Goal: Task Accomplishment & Management: Manage account settings

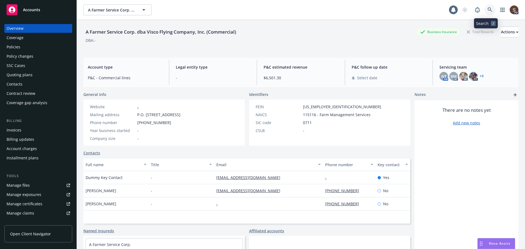
click at [488, 10] on icon at bounding box center [490, 9] width 5 height 5
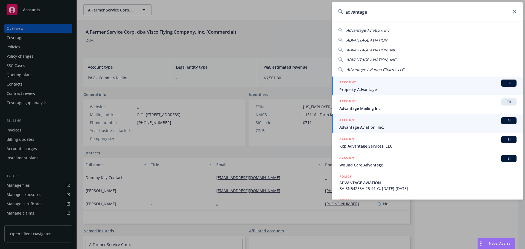
type input "advantage"
click at [378, 123] on div "ACCOUNT BI" at bounding box center [428, 120] width 177 height 7
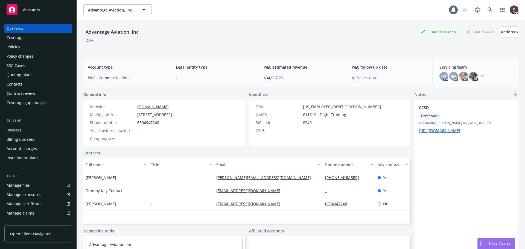
click at [19, 44] on div "Policies" at bounding box center [14, 47] width 14 height 9
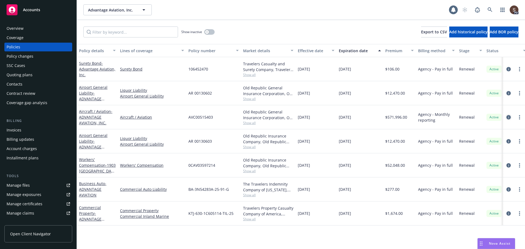
click at [507, 116] on icon "circleInformation" at bounding box center [509, 117] width 4 height 4
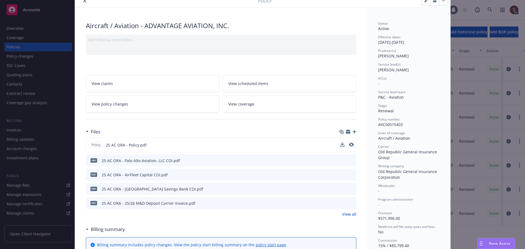
scroll to position [55, 0]
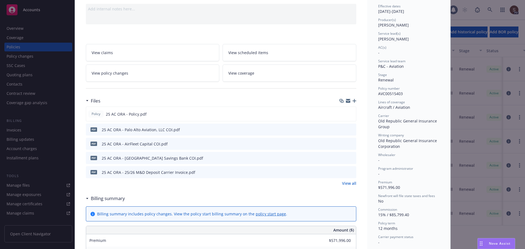
click at [343, 185] on link "View all" at bounding box center [349, 184] width 14 height 6
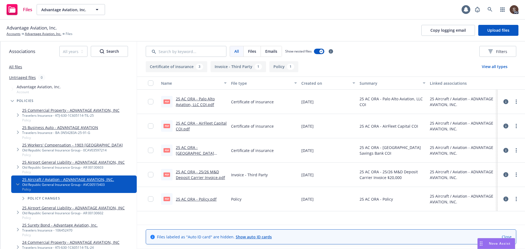
click at [208, 201] on link "25 AC ORA - Policy.pdf" at bounding box center [196, 199] width 41 height 5
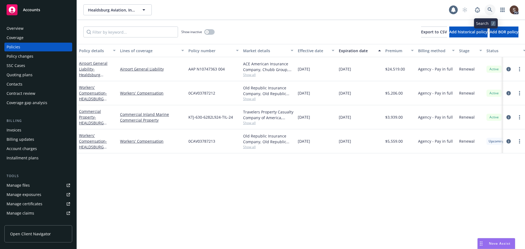
click at [488, 9] on icon at bounding box center [490, 9] width 5 height 5
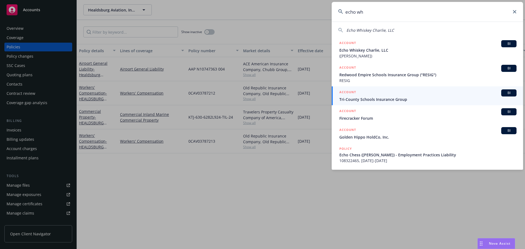
type input "echo wh"
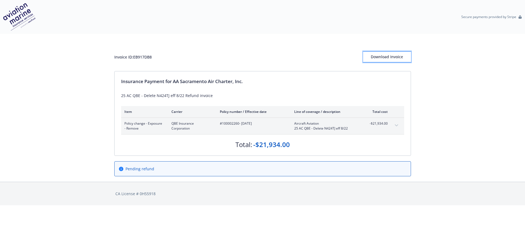
click at [403, 55] on div "Download Invoice" at bounding box center [387, 57] width 48 height 10
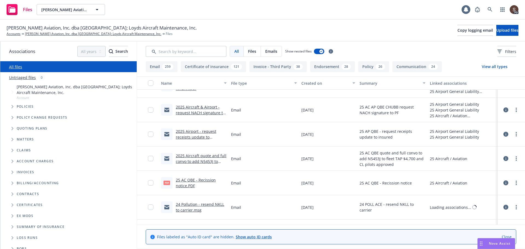
scroll to position [137, 0]
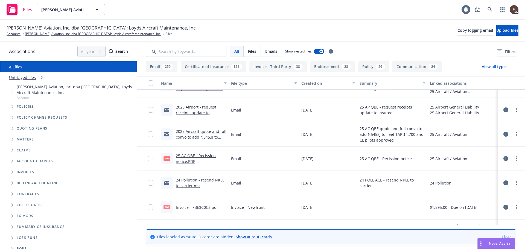
click at [189, 136] on link "2025 Aircraft quote and full convo to add N5453J to fleet TAP $4,700 and CL pil…" at bounding box center [201, 140] width 51 height 22
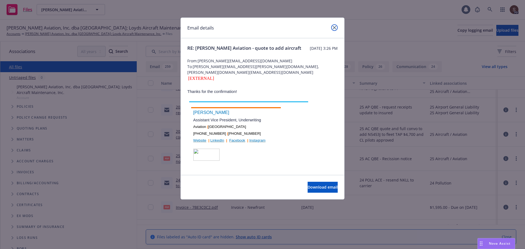
drag, startPoint x: 334, startPoint y: 27, endPoint x: 326, endPoint y: 36, distance: 12.2
click at [334, 27] on icon "close" at bounding box center [334, 27] width 3 height 3
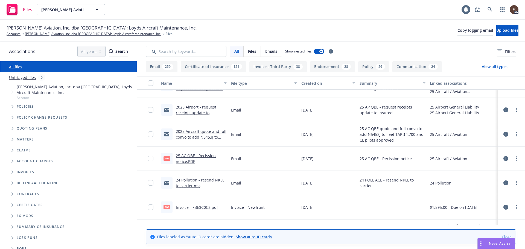
click at [197, 130] on link "2025 Aircraft quote and full convo to add N5453J to fleet TAP $4,700 and CL pil…" at bounding box center [201, 140] width 51 height 22
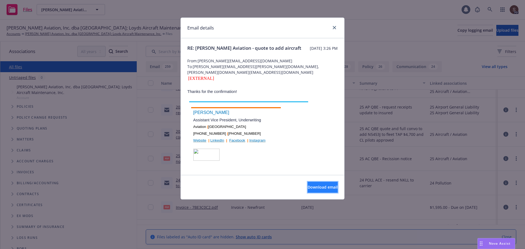
click at [323, 191] on button "Download email" at bounding box center [323, 187] width 30 height 11
click at [334, 25] on link "close" at bounding box center [334, 27] width 7 height 7
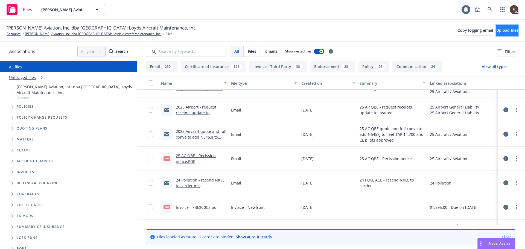
click at [499, 30] on span "Upload files" at bounding box center [508, 30] width 22 height 5
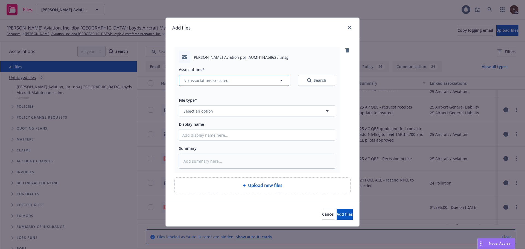
click at [282, 80] on icon "button" at bounding box center [281, 80] width 3 height 1
type textarea "x"
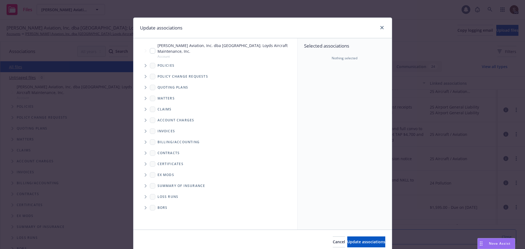
click at [143, 64] on span "Tree Example" at bounding box center [145, 65] width 9 height 9
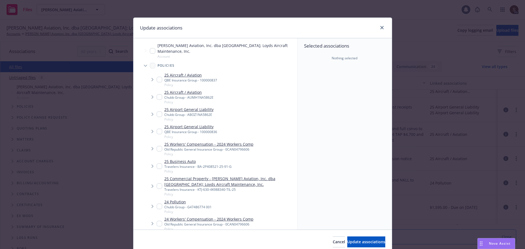
click at [154, 96] on span "Tree Example" at bounding box center [152, 97] width 9 height 9
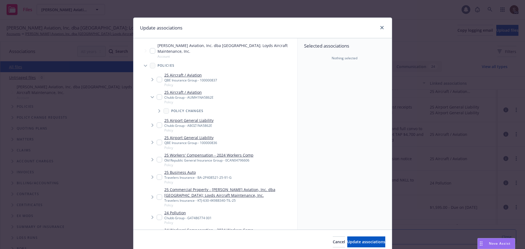
click at [157, 98] on input "Tree Example" at bounding box center [159, 96] width 5 height 5
checkbox input "true"
click at [348, 239] on span "Update associations" at bounding box center [367, 241] width 38 height 5
type textarea "x"
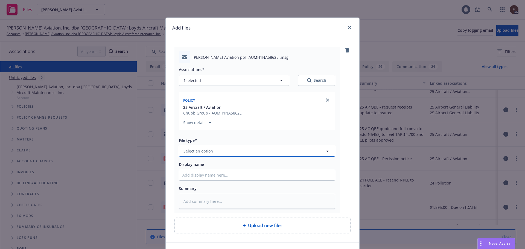
click at [219, 155] on button "Select an option" at bounding box center [257, 151] width 157 height 11
type input "email"
click at [207, 137] on div "Email" at bounding box center [257, 136] width 149 height 8
click at [203, 176] on input "Display name" at bounding box center [257, 175] width 156 height 10
type textarea "x"
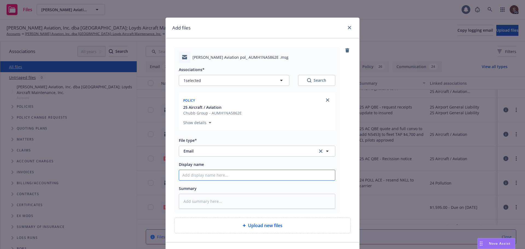
type input "2"
type textarea "x"
type input "20"
type textarea "x"
type input "202"
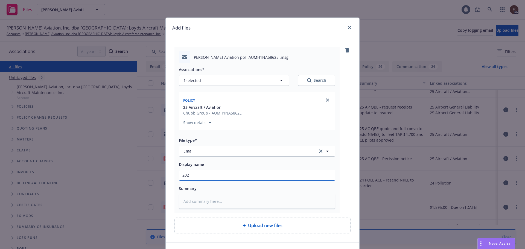
type textarea "x"
type input "2025"
type textarea "x"
type input "2025"
type textarea "x"
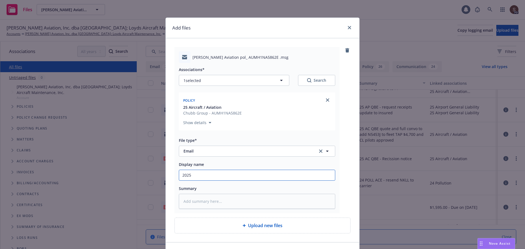
type input "2025 A"
type textarea "x"
type input "2025 Ai"
type textarea "x"
type input "2025 Air"
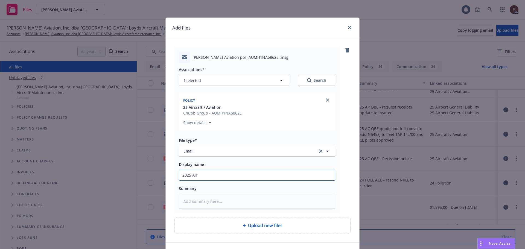
type textarea "x"
type input "2025 Airc"
type textarea "x"
type input "2025 Aircr"
type textarea "x"
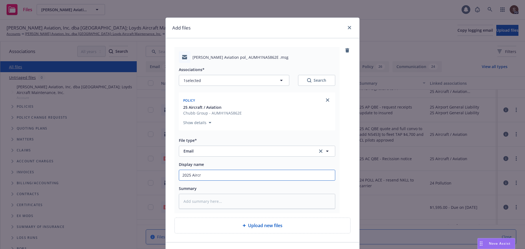
type input "2025 Aircra"
type textarea "x"
type input "2025 Aircraf"
type textarea "x"
type input "2025 Aircraft"
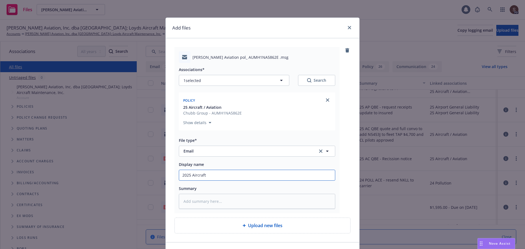
type textarea "x"
type input "2025 Aircraft"
type textarea "x"
type input "2025 Aircraft -"
type textarea "x"
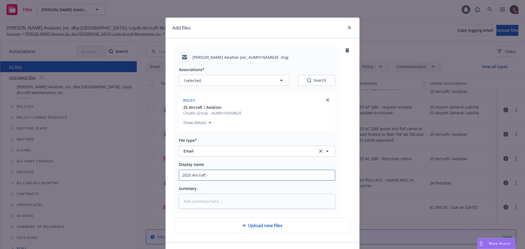
type input "2025 Aircraft -"
type textarea "x"
type input "2025 Aircraft - r"
type textarea "x"
type input "2025 Aircraft - re"
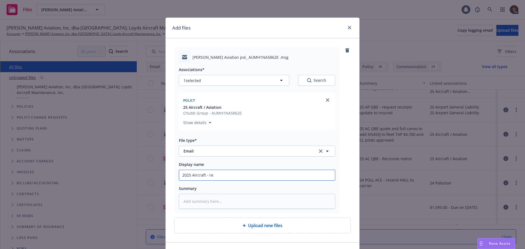
type textarea "x"
type input "2025 Aircraft - req"
type textarea "x"
type input "2025 Aircraft - req"
type textarea "x"
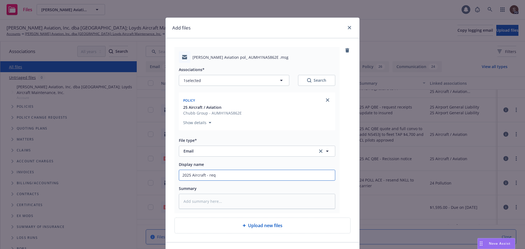
type input "2025 Aircraft - req t"
type textarea "x"
type input "2025 Aircraft - req to"
type textarea "x"
type input "2025 Aircraft - req to"
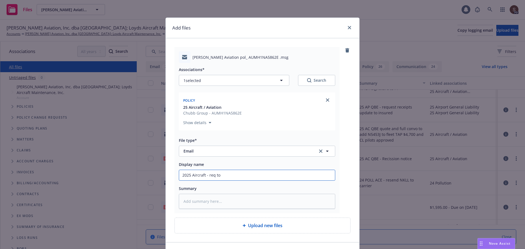
type textarea "x"
type input "2025 Aircraft - req to a"
type textarea "x"
type input "2025 Aircraft - req to ad"
type textarea "x"
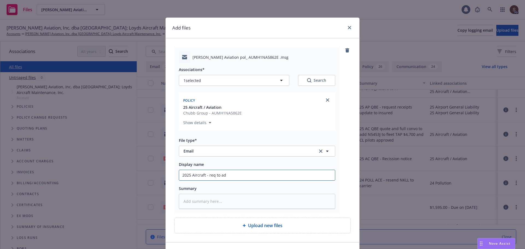
type input "2025 Aircraft - req to add"
type textarea "x"
type input "2025 Aircraft - req to add"
type textarea "x"
type input "2025 Aircraft - req to add N"
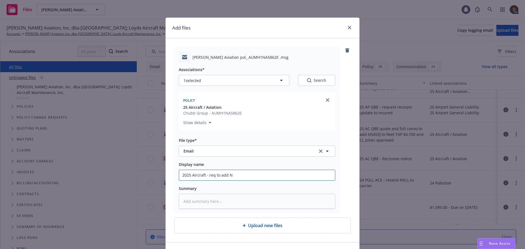
type textarea "x"
type input "2025 Aircraft - req to add N5"
type textarea "x"
type input "2025 Aircraft - req to add N54"
type textarea "x"
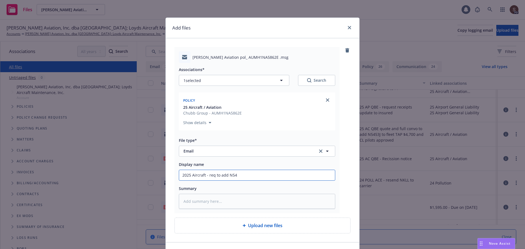
type input "2025 Aircraft - req to add N545"
type textarea "x"
type input "2025 Aircraft - req to add N5453"
type textarea "x"
type input "2025 Aircraft - req to add N5453J"
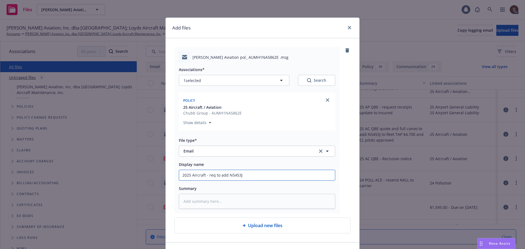
type textarea "x"
type input "2025 Aircraft - req to add N5453J"
type textarea "x"
type input "2025 Aircraft - req to add N5453J t"
type textarea "x"
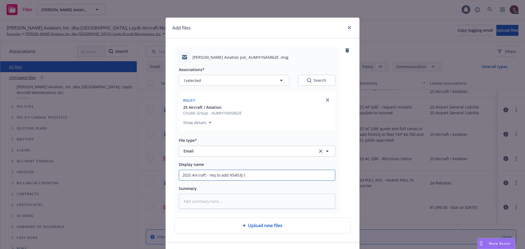
type input "2025 Aircraft - req to add N5453J to"
type textarea "x"
type input "2025 Aircraft - req to add N5453J to"
type textarea "x"
type input "2025 Aircraft - req to add N5453J to f"
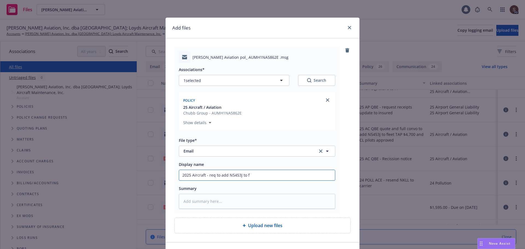
type textarea "x"
type input "2025 Aircraft - req to add N5453J to fo"
type textarea "x"
type input "2025 Aircraft - req to add N5453J to fol"
type textarea "x"
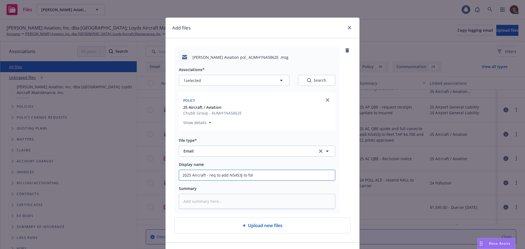
type input "2025 Aircraft - req to add N5453J to foll"
type textarea "x"
type input "2025 Aircraft - req to add N5453J to follo"
type textarea "x"
type input "2025 Aircraft - req to add N5453J to follow"
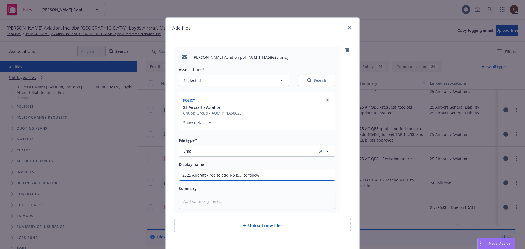
type textarea "x"
type input "2025 Aircraft - req to add N5453J to followi"
type textarea "x"
type input "2025 Aircraft - req to add N5453J to followin"
type textarea "x"
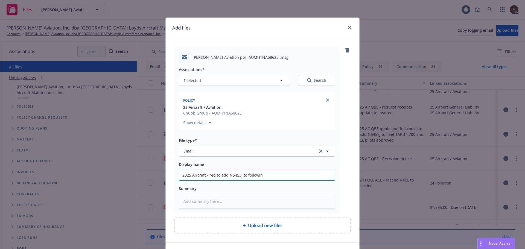
type input "2025 Aircraft - req to add N5453J to following"
type textarea "x"
type input "2025 Aircraft - req to add N5453J to following"
type textarea "x"
type input "2025 Aircraft - req to add N5453J to following c"
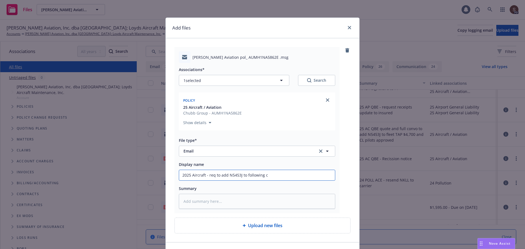
type textarea "x"
type input "2025 Aircraft - req to add N5453J to following car"
type textarea "x"
type input "2025 Aircraft - req to add N5453J to following carr"
type textarea "x"
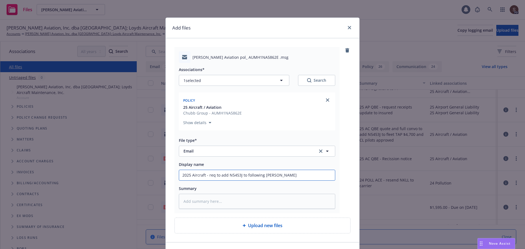
type input "2025 Aircraft - req to add N5453J to following carri"
type textarea "x"
type input "2025 Aircraft - req to add N5453J to following carrie"
type textarea "x"
type input "2025 Aircraft - req to add N5453J to following carrier"
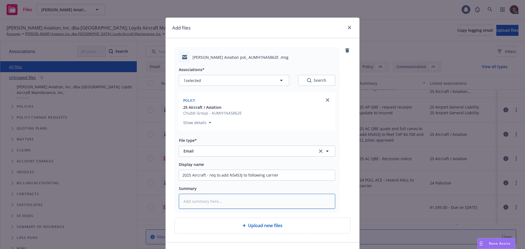
type textarea "x"
type textarea "2"
type textarea "x"
type textarea "25"
type textarea "x"
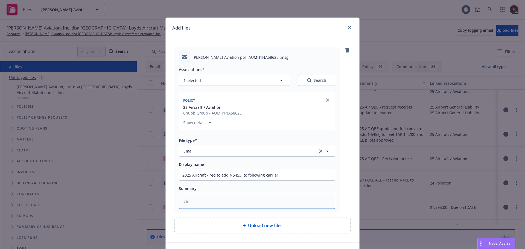
type textarea "25"
type textarea "x"
type textarea "25 A"
type textarea "x"
type textarea "25 AC"
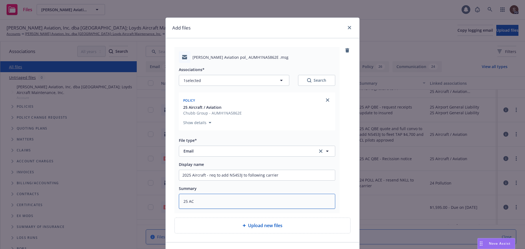
type textarea "x"
type textarea "25 AC"
type textarea "x"
type textarea "25 AC C"
type textarea "x"
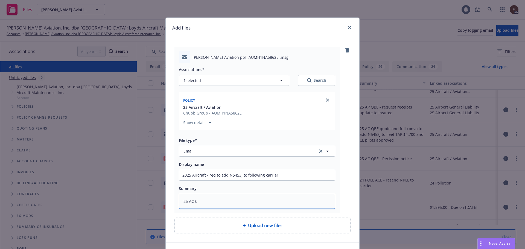
type textarea "25 AC CH"
type textarea "x"
type textarea "25 AC CHU"
type textarea "x"
type textarea "25 AC CHUB"
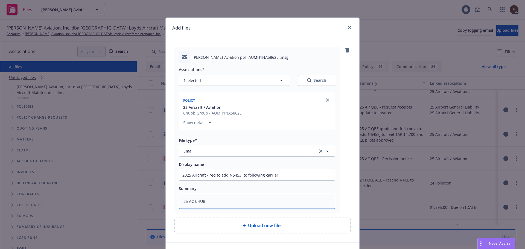
type textarea "x"
type textarea "25 AC CHUBB"
type textarea "x"
type textarea "25 AC CHUBB"
type textarea "x"
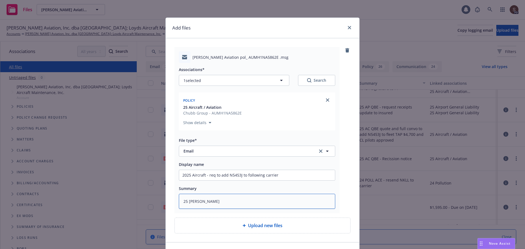
type textarea "25 AC CHUBB -"
type textarea "x"
type textarea "25 AC CHUBB -"
drag, startPoint x: 207, startPoint y: 176, endPoint x: 277, endPoint y: 175, distance: 69.5
click at [277, 175] on input "2025 Aircraft - req to add N5453J to following carrier" at bounding box center [257, 175] width 156 height 10
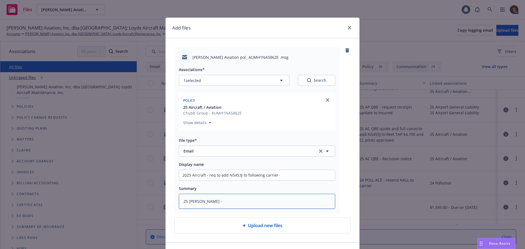
click at [252, 202] on textarea "25 AC CHUBB -" at bounding box center [257, 201] width 157 height 15
paste textarea "req to add N5453J to following carrier"
type textarea "x"
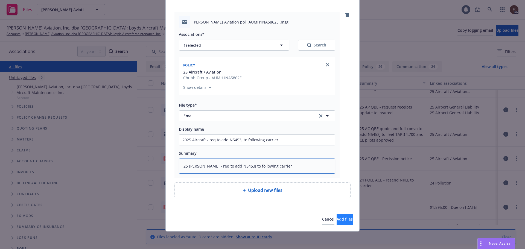
type textarea "25 AC CHUBB - req to add N5453J to following carrier"
click at [337, 217] on span "Add files" at bounding box center [345, 219] width 16 height 5
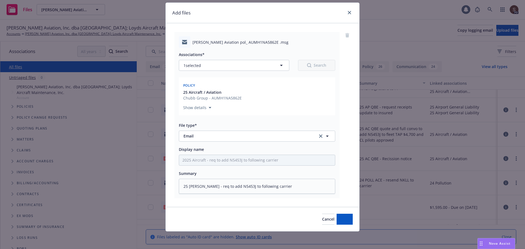
scroll to position [15, 0]
type textarea "x"
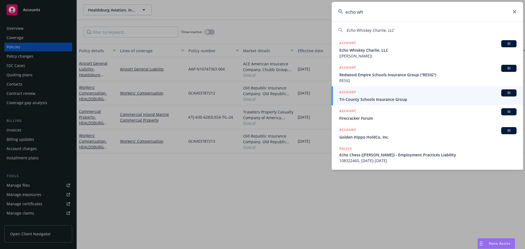
drag, startPoint x: 366, startPoint y: 12, endPoint x: 314, endPoint y: 10, distance: 52.0
click at [314, 10] on div "echo wh Echo Whiskey Charlie, LLC ACCOUNT BI Echo Whiskey Charlie, LLC ([PERSON…" at bounding box center [262, 124] width 525 height 249
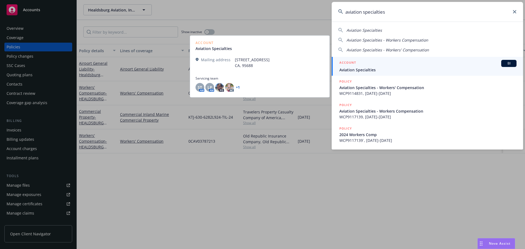
type input "aviation specialties"
click at [350, 65] on h5 "ACCOUNT" at bounding box center [348, 63] width 17 height 7
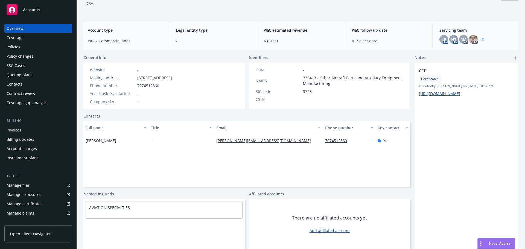
scroll to position [107, 0]
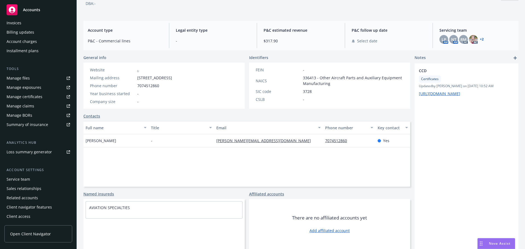
click at [31, 180] on div "Service team" at bounding box center [38, 179] width 63 height 9
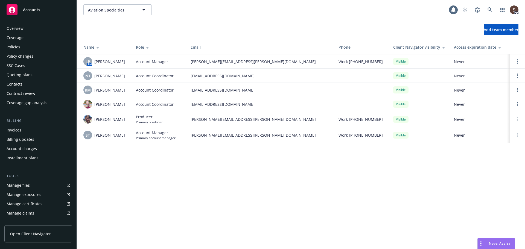
click at [17, 85] on div "Contacts" at bounding box center [15, 84] width 16 height 9
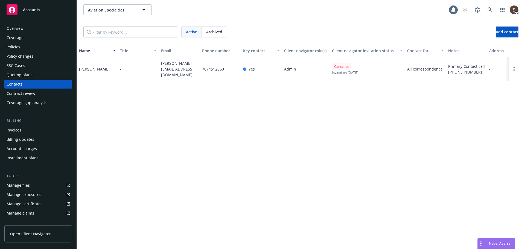
click at [24, 185] on div "Manage files" at bounding box center [18, 185] width 23 height 9
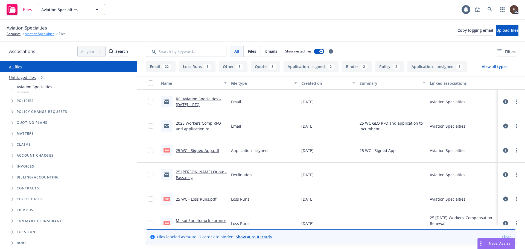
click at [35, 33] on link "Aviation Specialties" at bounding box center [40, 33] width 30 height 5
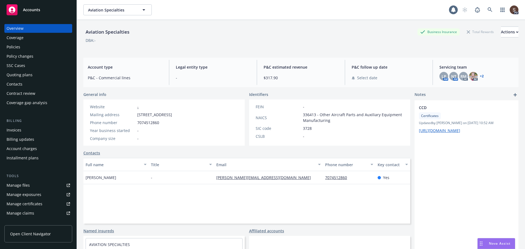
click at [14, 46] on div "Policies" at bounding box center [14, 47] width 14 height 9
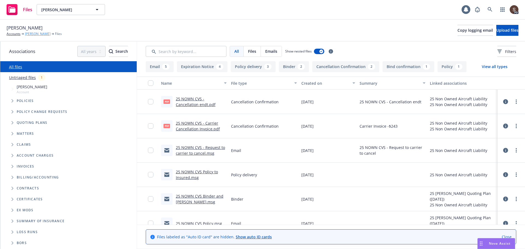
click at [35, 34] on link "[PERSON_NAME]" at bounding box center [38, 33] width 26 height 5
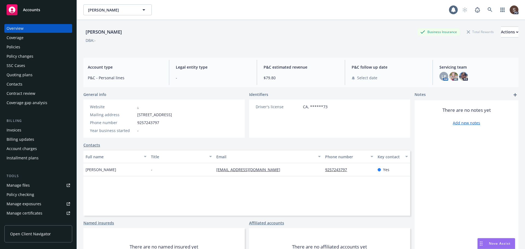
click at [15, 46] on div "Policies" at bounding box center [14, 47] width 14 height 9
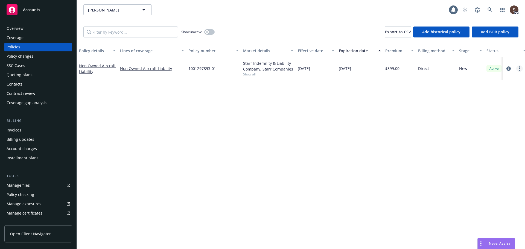
click at [518, 68] on link "more" at bounding box center [520, 68] width 7 height 7
click at [371, 143] on div "Policy details Lines of coverage Policy number Market details Effective date Ex…" at bounding box center [301, 146] width 449 height 205
click at [509, 68] on icon "circleInformation" at bounding box center [509, 69] width 4 height 4
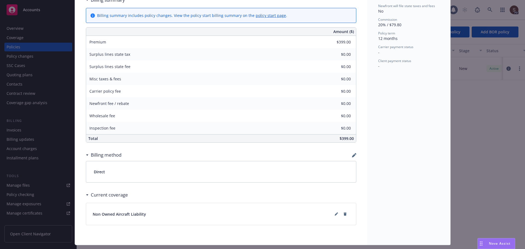
scroll to position [253, 0]
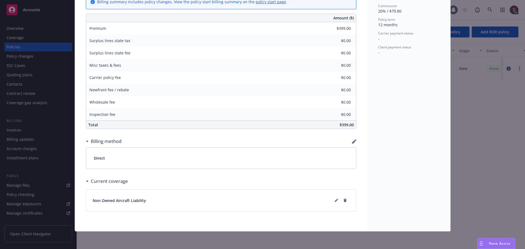
click at [354, 138] on div "Billing method" at bounding box center [221, 141] width 271 height 11
click at [349, 143] on div "Billing method" at bounding box center [221, 141] width 271 height 11
click at [352, 142] on icon "button" at bounding box center [354, 142] width 4 height 4
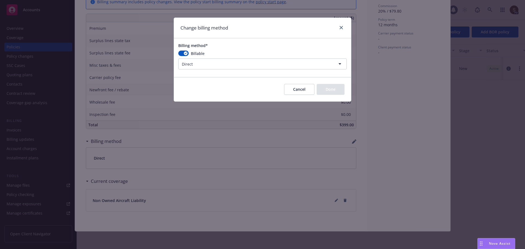
click at [339, 64] on html "Accounts Overview Coverage Policies Policy changes SSC Cases Quoting plans Cont…" at bounding box center [262, 124] width 525 height 249
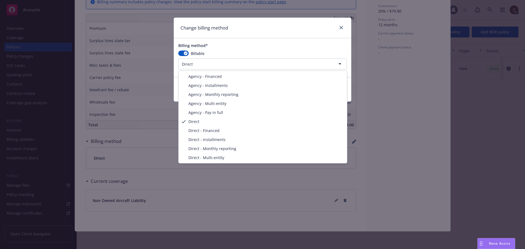
select select "AGENCY_PAY_IN_FULL"
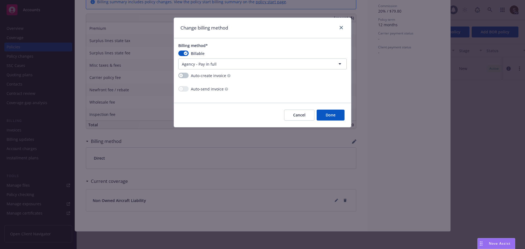
click at [328, 119] on button "Done" at bounding box center [331, 115] width 28 height 11
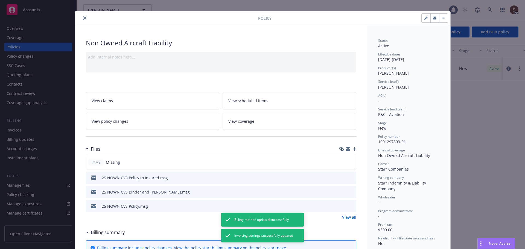
scroll to position [0, 0]
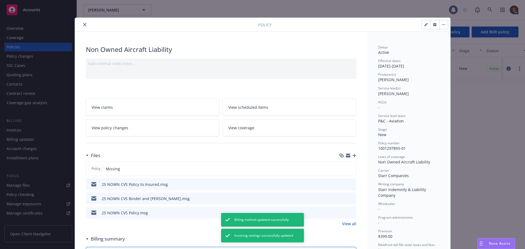
click at [82, 21] on button "close" at bounding box center [85, 24] width 7 height 7
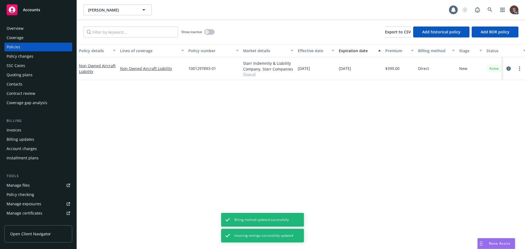
click at [20, 130] on div "Invoices" at bounding box center [14, 130] width 15 height 9
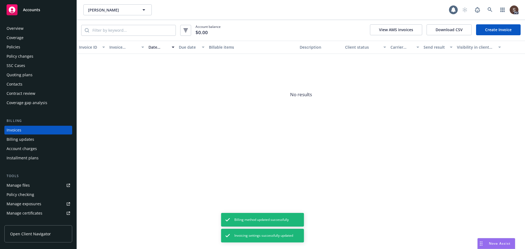
click at [490, 34] on link "Create Invoice" at bounding box center [499, 29] width 45 height 11
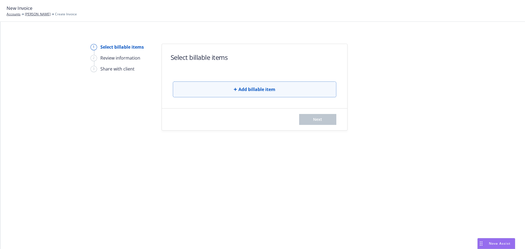
click at [184, 86] on button "Add billable item" at bounding box center [255, 90] width 164 height 16
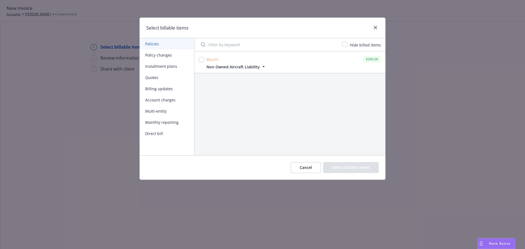
click at [166, 59] on button "Policy changes" at bounding box center [167, 55] width 54 height 11
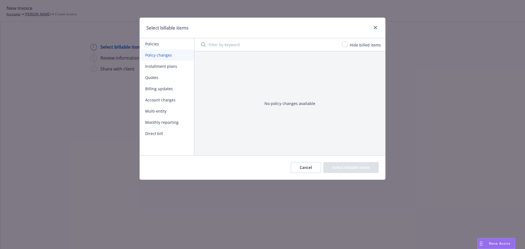
click at [166, 59] on button "Policy changes" at bounding box center [167, 55] width 54 height 11
click at [153, 41] on button "Policies" at bounding box center [167, 43] width 54 height 11
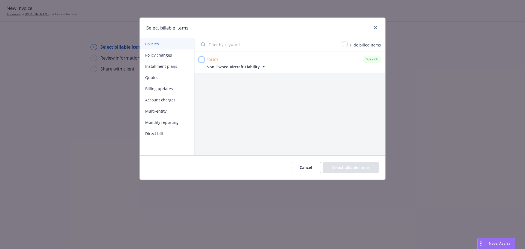
click at [200, 58] on input "checkbox" at bounding box center [201, 59] width 5 height 5
checkbox input "true"
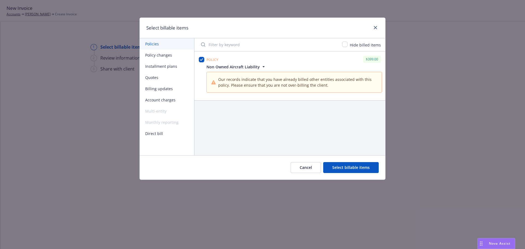
click at [229, 70] on div "Our records indicate that you have already billed other entities associated wit…" at bounding box center [295, 83] width 176 height 27
click at [229, 68] on span "Non Owned Aircraft Liability" at bounding box center [233, 67] width 53 height 6
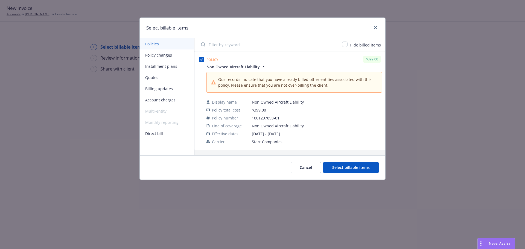
click at [315, 168] on button "Cancel" at bounding box center [306, 167] width 30 height 11
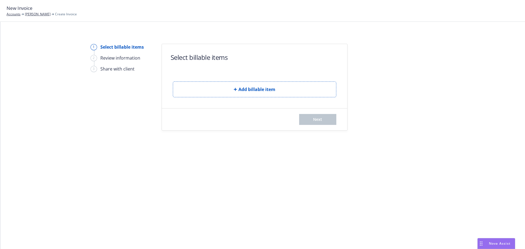
click at [297, 141] on div "1 Select billable items 2 Review information 3 Share with client Select billabl…" at bounding box center [262, 135] width 525 height 227
click at [39, 15] on link "[PERSON_NAME]" at bounding box center [38, 14] width 26 height 5
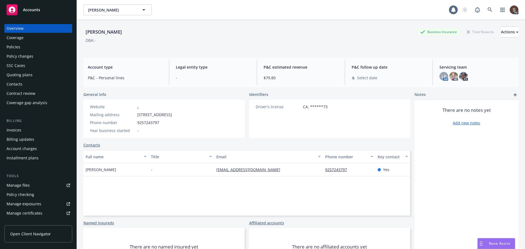
click at [17, 45] on div "Policies" at bounding box center [14, 47] width 14 height 9
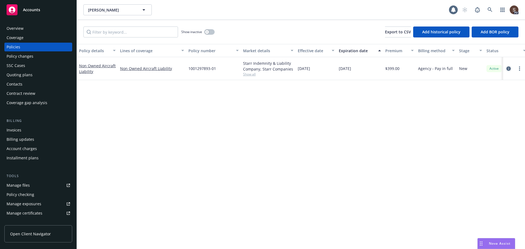
click at [510, 68] on icon "circleInformation" at bounding box center [509, 69] width 4 height 4
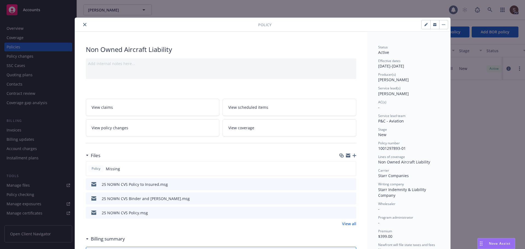
click at [159, 127] on link "View policy changes" at bounding box center [153, 127] width 134 height 17
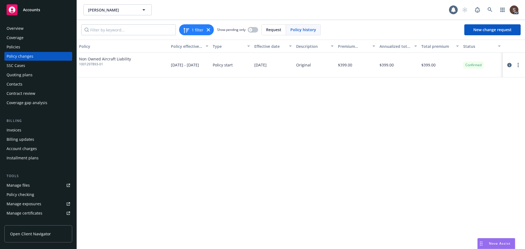
click at [18, 184] on div "Manage files" at bounding box center [18, 185] width 23 height 9
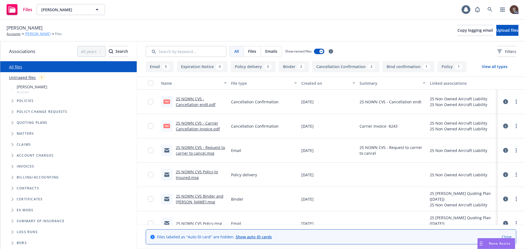
click at [37, 36] on link "[PERSON_NAME]" at bounding box center [38, 33] width 26 height 5
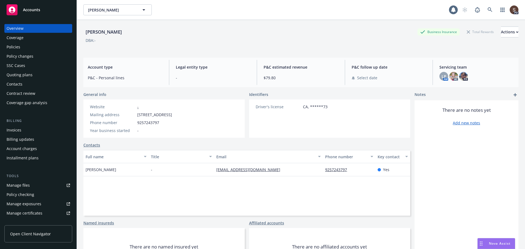
click at [16, 47] on div "Policies" at bounding box center [14, 47] width 14 height 9
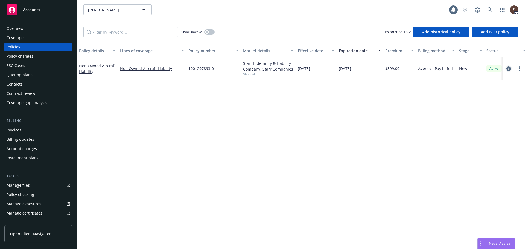
click at [509, 68] on icon "circleInformation" at bounding box center [509, 69] width 4 height 4
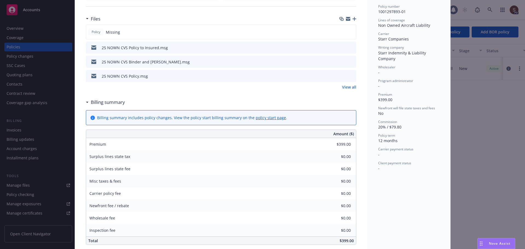
scroll to position [274, 0]
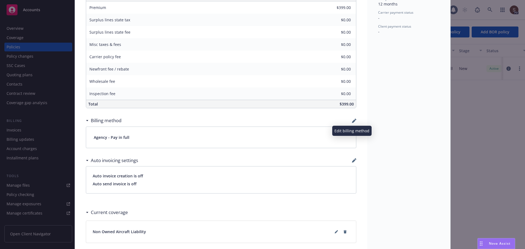
click at [353, 121] on icon "button" at bounding box center [354, 122] width 4 height 4
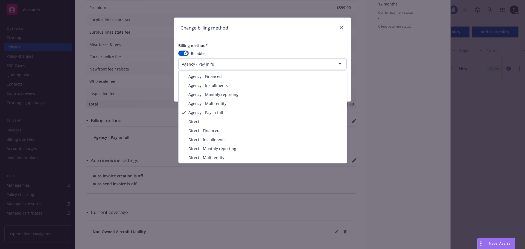
click at [338, 62] on html "Accounts Overview Coverage Policies Policy changes SSC Cases Quoting plans Cont…" at bounding box center [262, 124] width 525 height 249
select select "DIRECT"
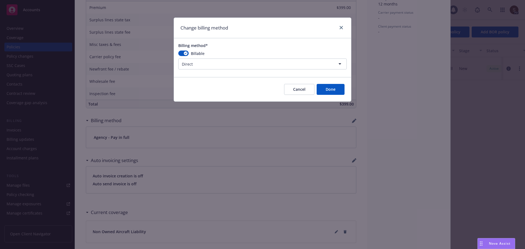
click at [332, 91] on button "Done" at bounding box center [331, 89] width 28 height 11
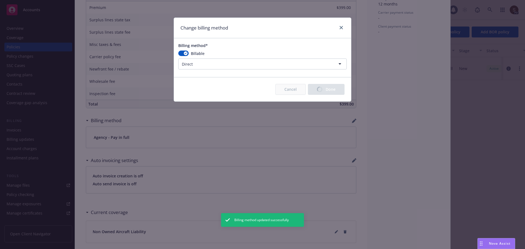
scroll to position [253, 0]
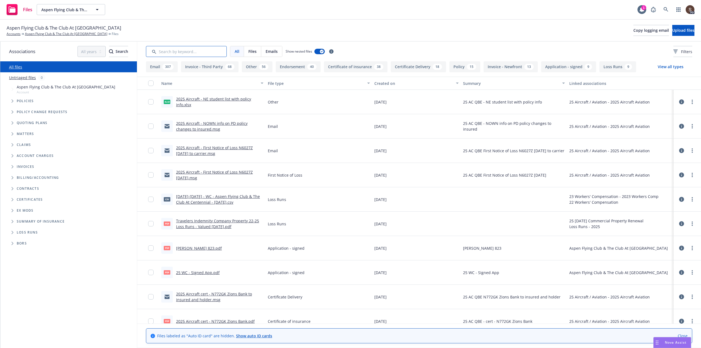
click at [193, 55] on input "Search by keyword..." at bounding box center [186, 51] width 81 height 11
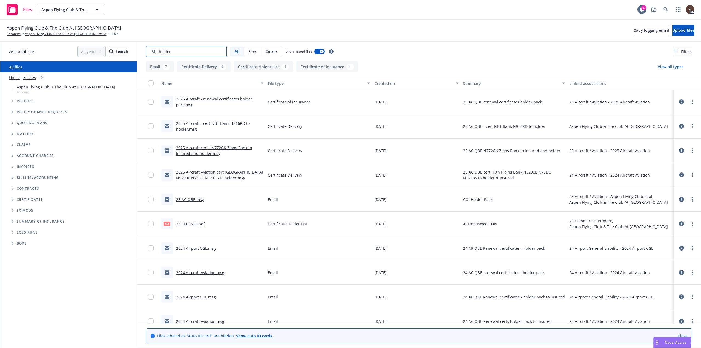
type input "holder"
click at [213, 101] on link "2025 Aircraft - renewal certificates holder pack.msg" at bounding box center [214, 101] width 76 height 11
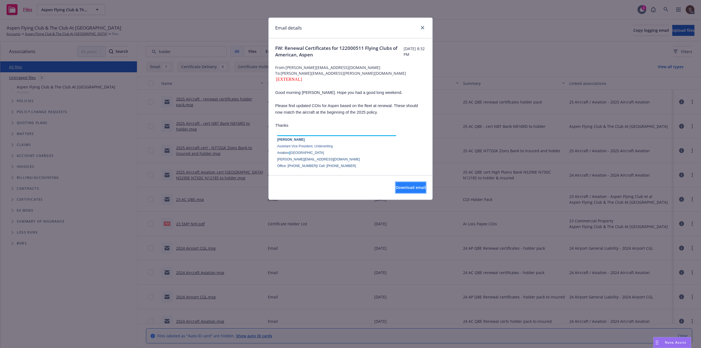
click at [395, 187] on span "Download email" at bounding box center [410, 187] width 30 height 5
click at [423, 30] on link "close" at bounding box center [422, 27] width 7 height 7
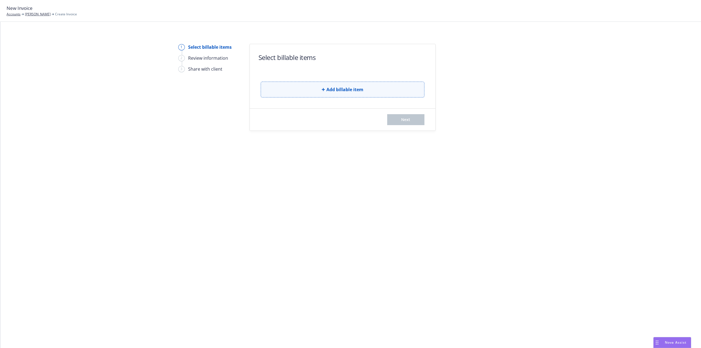
click at [325, 90] on button "Add billable item" at bounding box center [343, 90] width 164 height 16
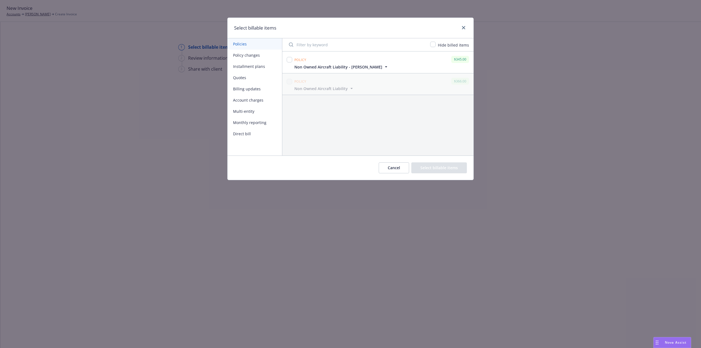
click at [248, 87] on button "Billing updates" at bounding box center [254, 88] width 54 height 11
click at [393, 167] on button "Cancel" at bounding box center [394, 167] width 30 height 11
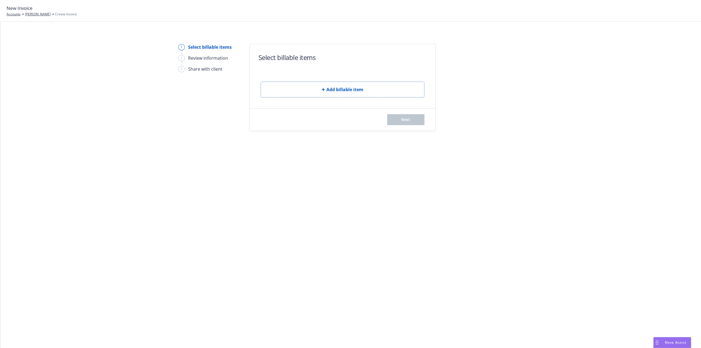
click at [262, 143] on div "1 Select billable items 2 Review information 3 Share with client Select billabl…" at bounding box center [350, 185] width 700 height 326
click at [30, 15] on link "[PERSON_NAME]" at bounding box center [38, 14] width 26 height 5
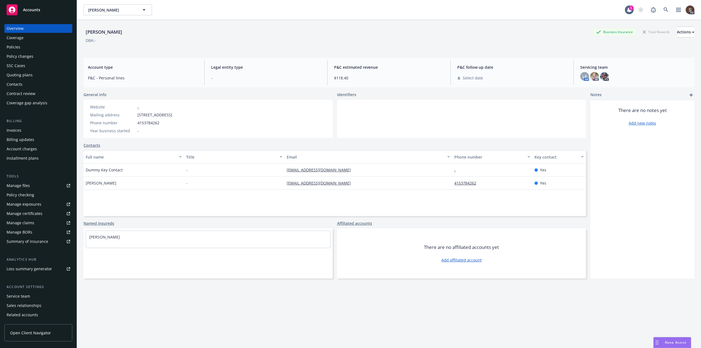
click at [12, 47] on div "Policies" at bounding box center [14, 47] width 14 height 9
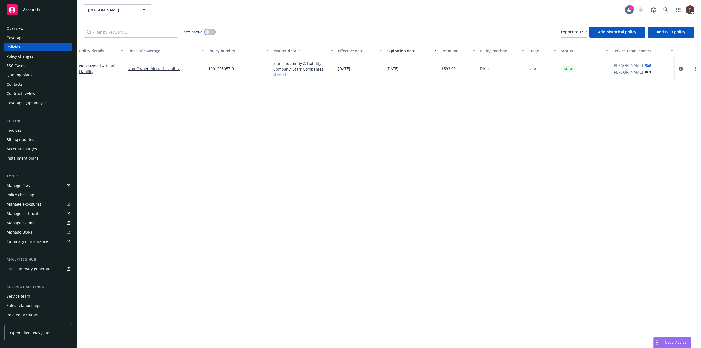
click at [212, 31] on button "button" at bounding box center [209, 31] width 10 height 5
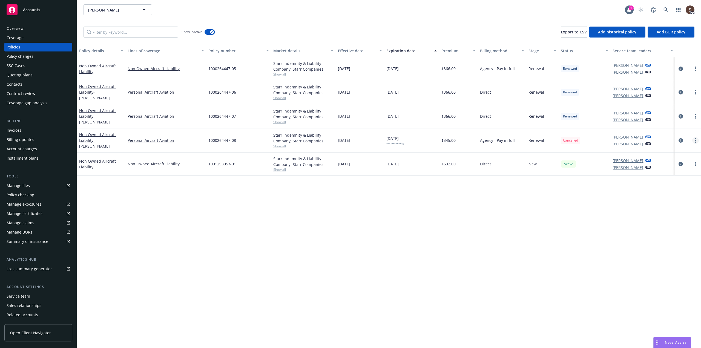
click at [697, 140] on link "more" at bounding box center [695, 140] width 7 height 7
click at [682, 140] on icon "circleInformation" at bounding box center [680, 140] width 4 height 4
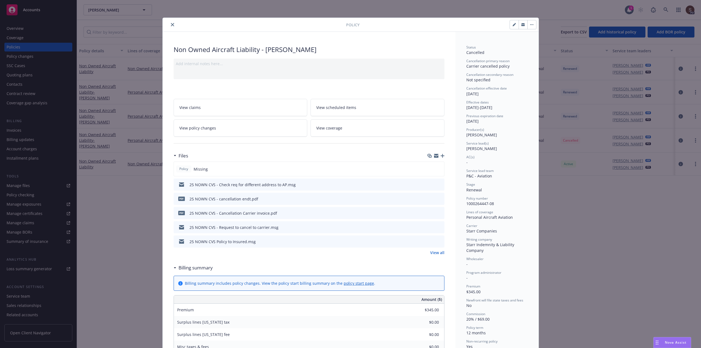
click at [239, 126] on link "View policy changes" at bounding box center [241, 127] width 134 height 17
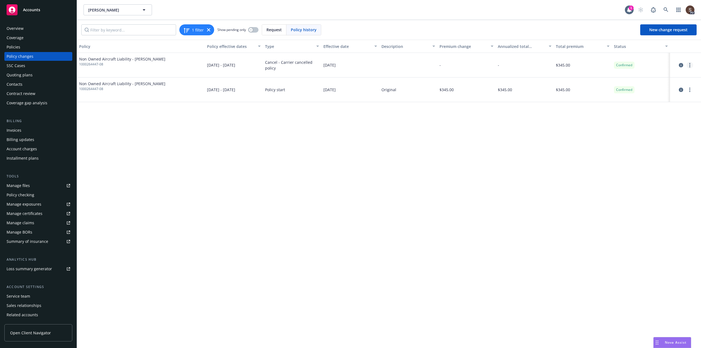
click at [689, 63] on circle "more" at bounding box center [689, 63] width 1 height 1
click at [445, 169] on div "Policy Policy effective dates Type Effective date Description Premium change An…" at bounding box center [389, 194] width 624 height 308
click at [15, 45] on div "Policies" at bounding box center [14, 47] width 14 height 9
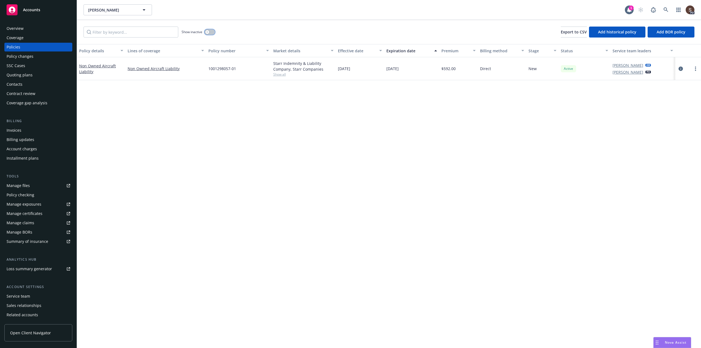
click at [210, 31] on button "button" at bounding box center [209, 31] width 10 height 5
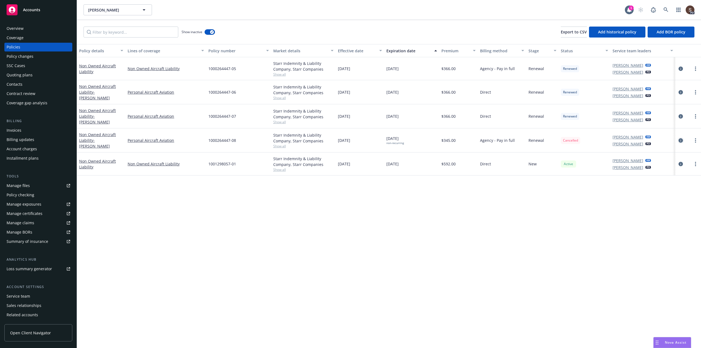
click at [680, 140] on icon "circleInformation" at bounding box center [680, 140] width 4 height 4
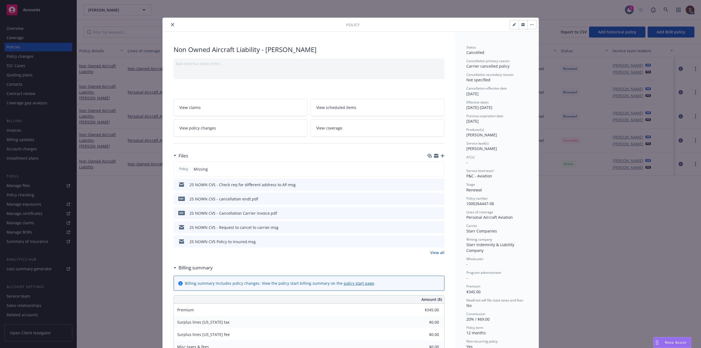
scroll to position [16, 0]
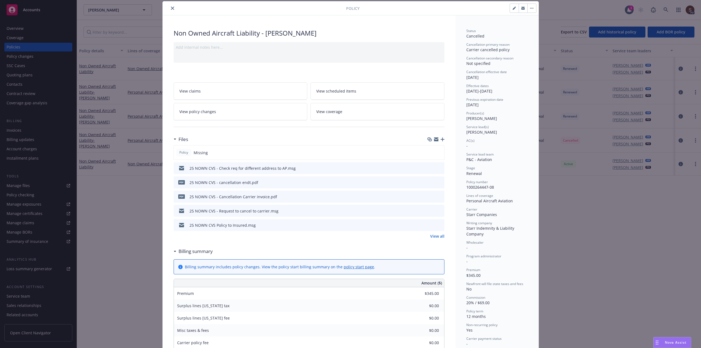
click at [256, 112] on link "View policy changes" at bounding box center [241, 111] width 134 height 17
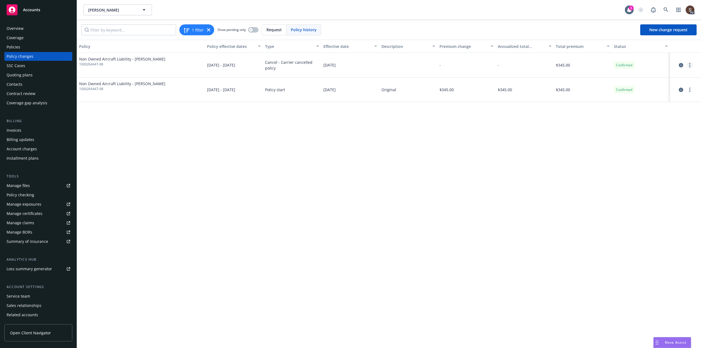
click at [690, 65] on icon "more" at bounding box center [689, 65] width 1 height 4
click at [624, 109] on link "Edit billing info" at bounding box center [646, 109] width 94 height 11
select select "CA"
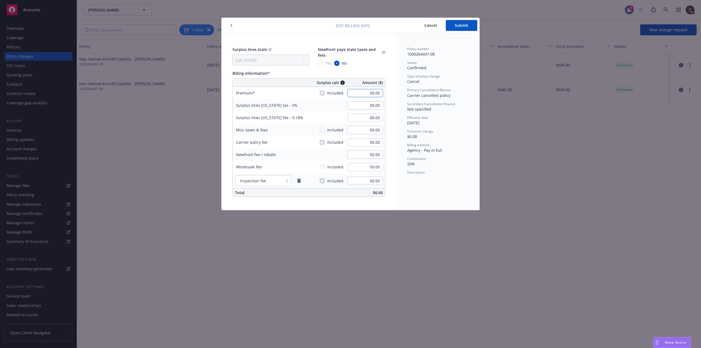
click at [369, 94] on input "00.00" at bounding box center [365, 93] width 36 height 8
type input "-335.00"
type input "-10.05"
type input "-0.60"
click at [230, 23] on button "button" at bounding box center [231, 25] width 7 height 7
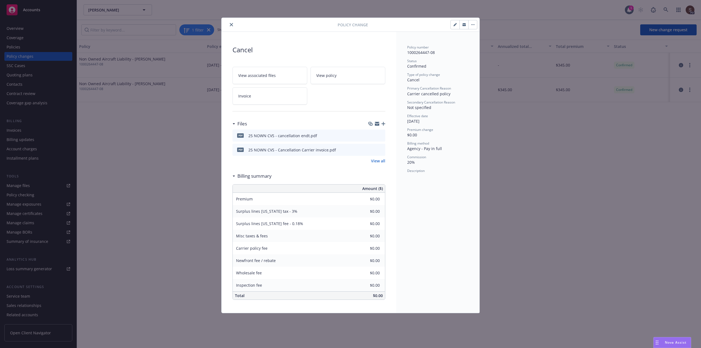
click at [230, 24] on icon "close" at bounding box center [231, 24] width 3 height 3
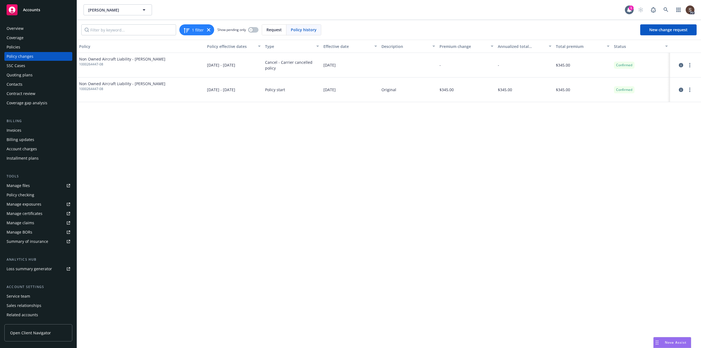
click at [7, 47] on div "Policies" at bounding box center [14, 47] width 14 height 9
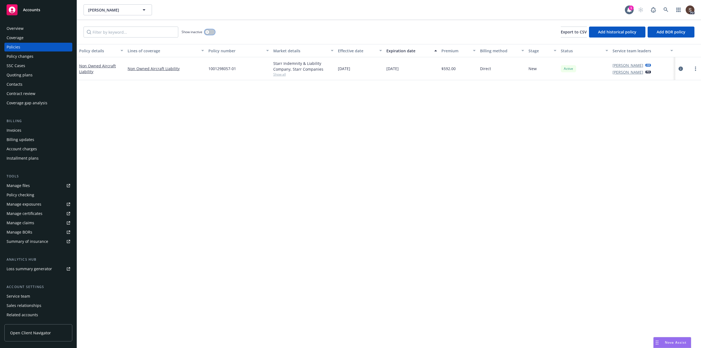
click at [213, 31] on button "button" at bounding box center [209, 31] width 10 height 5
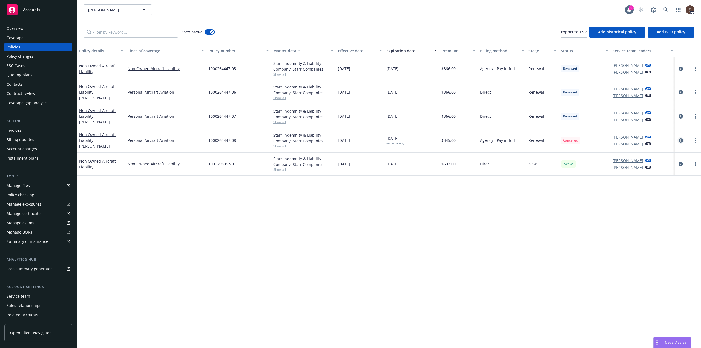
click at [680, 139] on icon "circleInformation" at bounding box center [680, 140] width 4 height 4
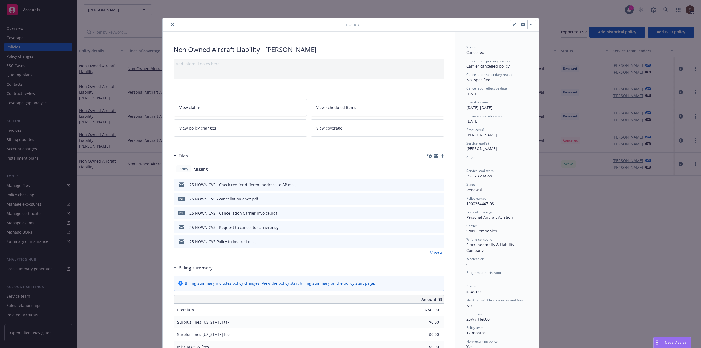
click at [512, 26] on icon "button" at bounding box center [513, 25] width 3 height 3
select select "RENEWAL"
select select "12"
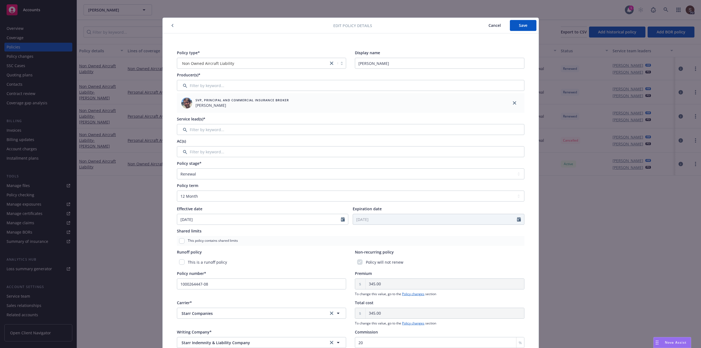
click at [171, 24] on icon "button" at bounding box center [172, 25] width 2 height 3
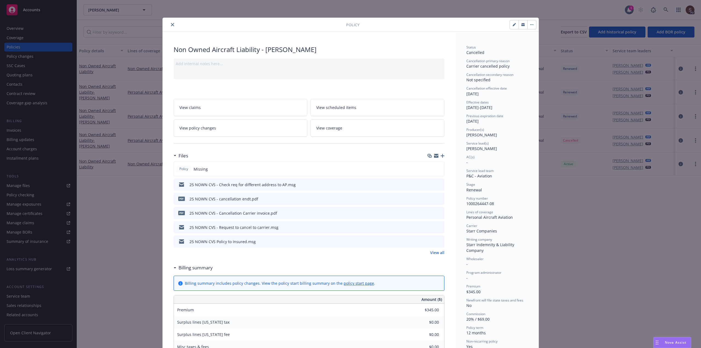
click at [219, 129] on link "View policy changes" at bounding box center [241, 127] width 134 height 17
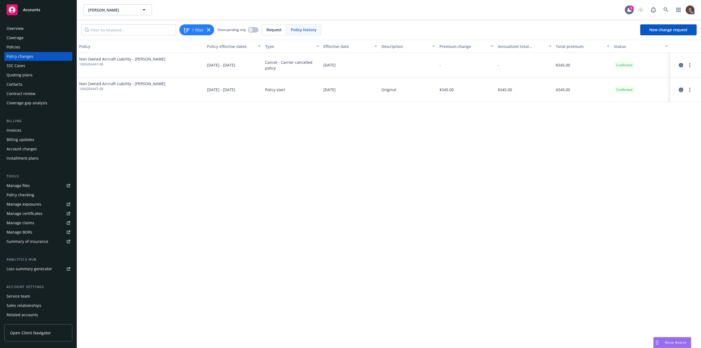
click at [680, 89] on icon "circleInformation" at bounding box center [680, 90] width 4 height 4
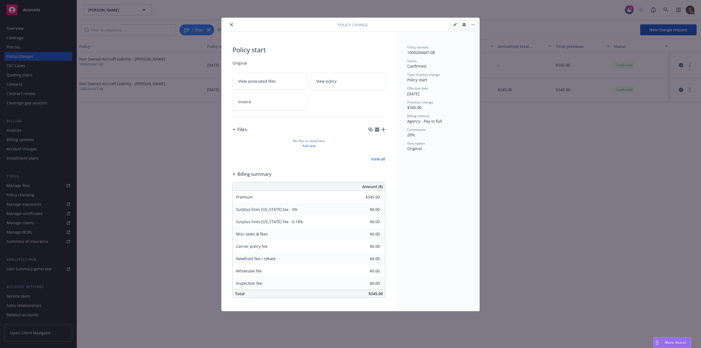
click at [231, 26] on icon "close" at bounding box center [231, 24] width 3 height 3
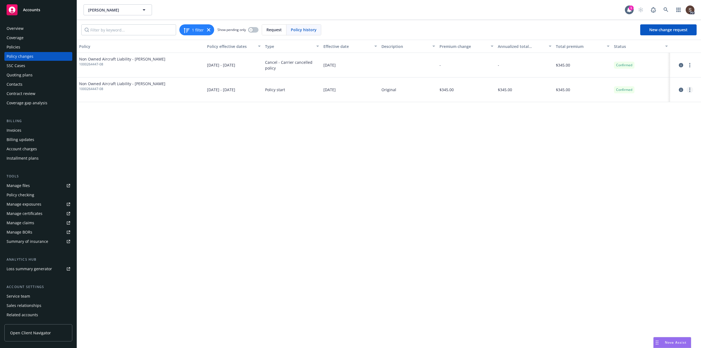
click at [689, 87] on link "more" at bounding box center [689, 89] width 7 height 7
click at [616, 134] on link "Edit billing info" at bounding box center [646, 133] width 94 height 11
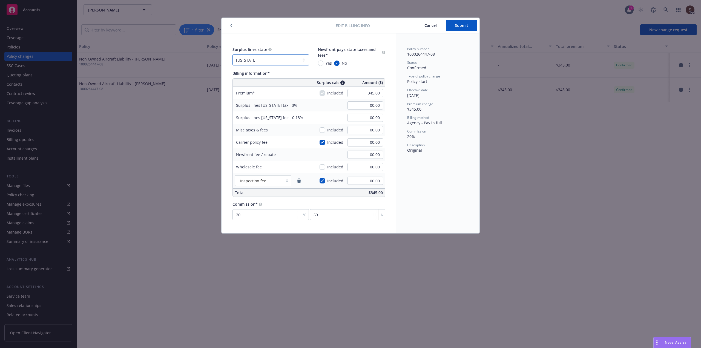
click at [303, 60] on select "No surplus lines state [US_STATE] [US_STATE] [US_STATE] [US_STATE] [US_STATE] […" at bounding box center [270, 59] width 77 height 11
select select "NONE"
click at [232, 54] on select "No surplus lines state [US_STATE] [US_STATE] [US_STATE] [US_STATE] [US_STATE] […" at bounding box center [270, 59] width 77 height 11
click at [466, 27] on span "Submit" at bounding box center [461, 25] width 13 height 5
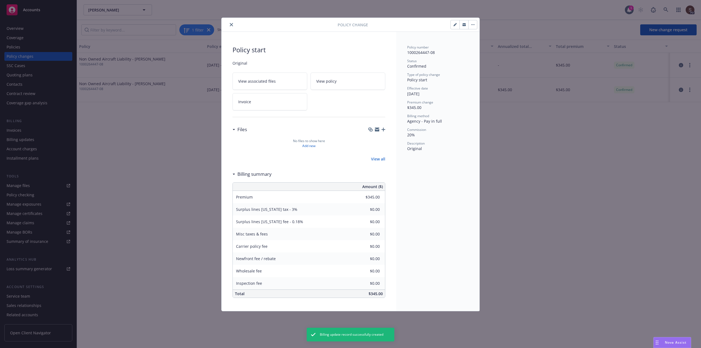
click at [231, 26] on icon "close" at bounding box center [231, 24] width 3 height 3
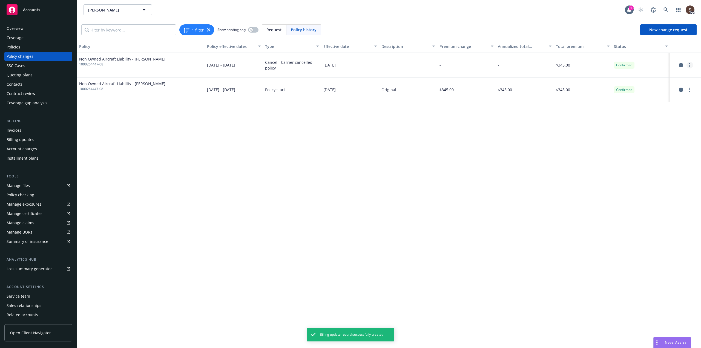
click at [692, 63] on link "more" at bounding box center [689, 65] width 7 height 7
click at [618, 111] on link "Edit billing info" at bounding box center [646, 109] width 94 height 11
select select "CA"
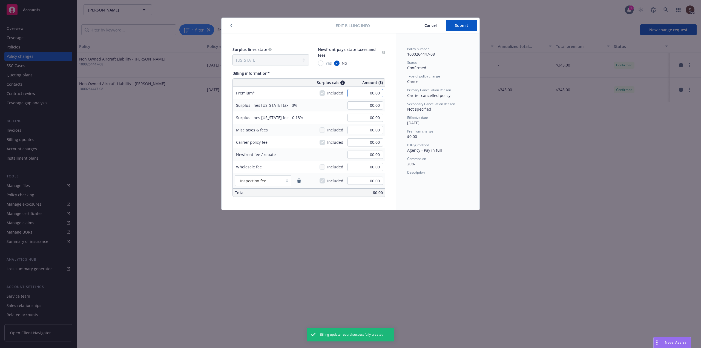
click at [371, 92] on input "00.00" at bounding box center [365, 93] width 36 height 8
type input "-335.00"
type input "-10.05"
type input "00.00"
click at [374, 103] on input "-10.05" at bounding box center [365, 105] width 36 height 8
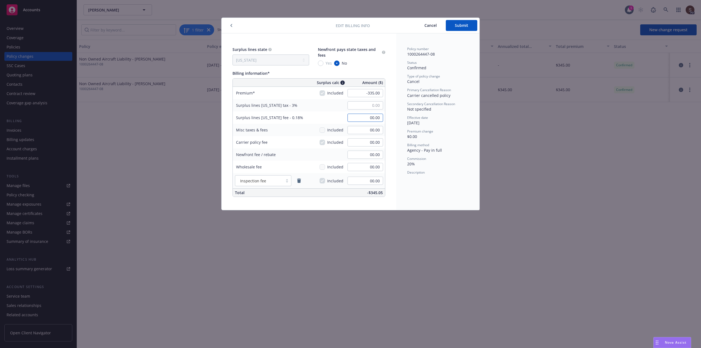
type input "00.00"
click at [458, 25] on span "Submit" at bounding box center [461, 25] width 13 height 5
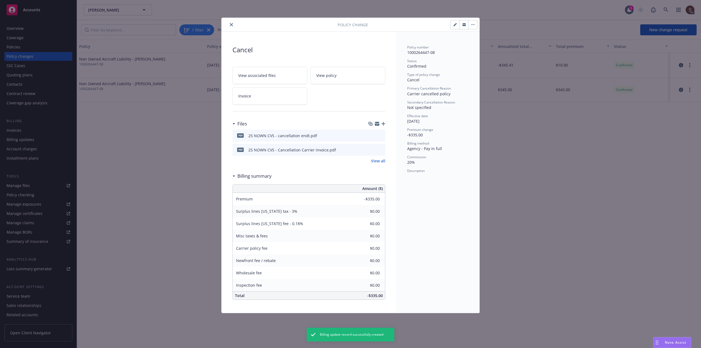
click at [232, 25] on icon "close" at bounding box center [231, 24] width 3 height 3
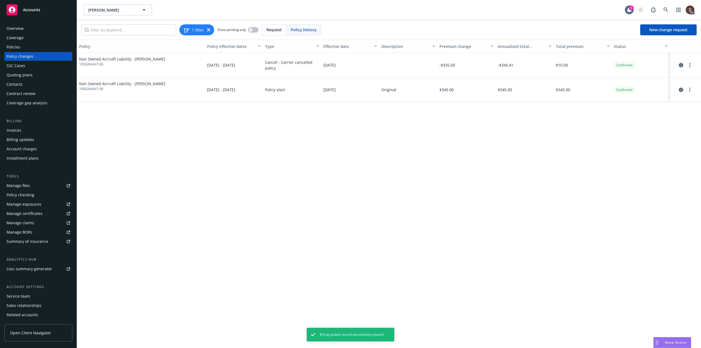
click at [13, 128] on div "Invoices" at bounding box center [14, 130] width 15 height 9
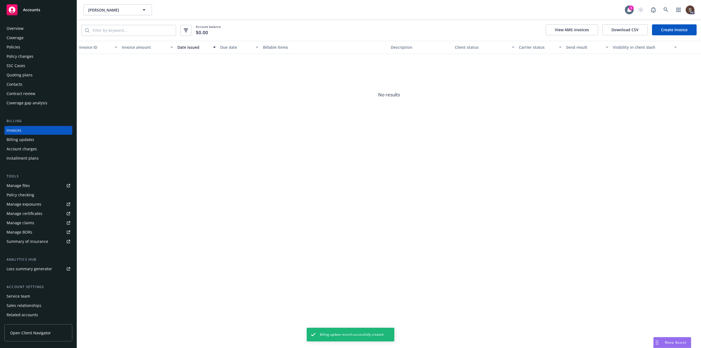
click at [675, 28] on link "Create Invoice" at bounding box center [674, 29] width 45 height 11
